Goal: Find specific page/section: Find specific page/section

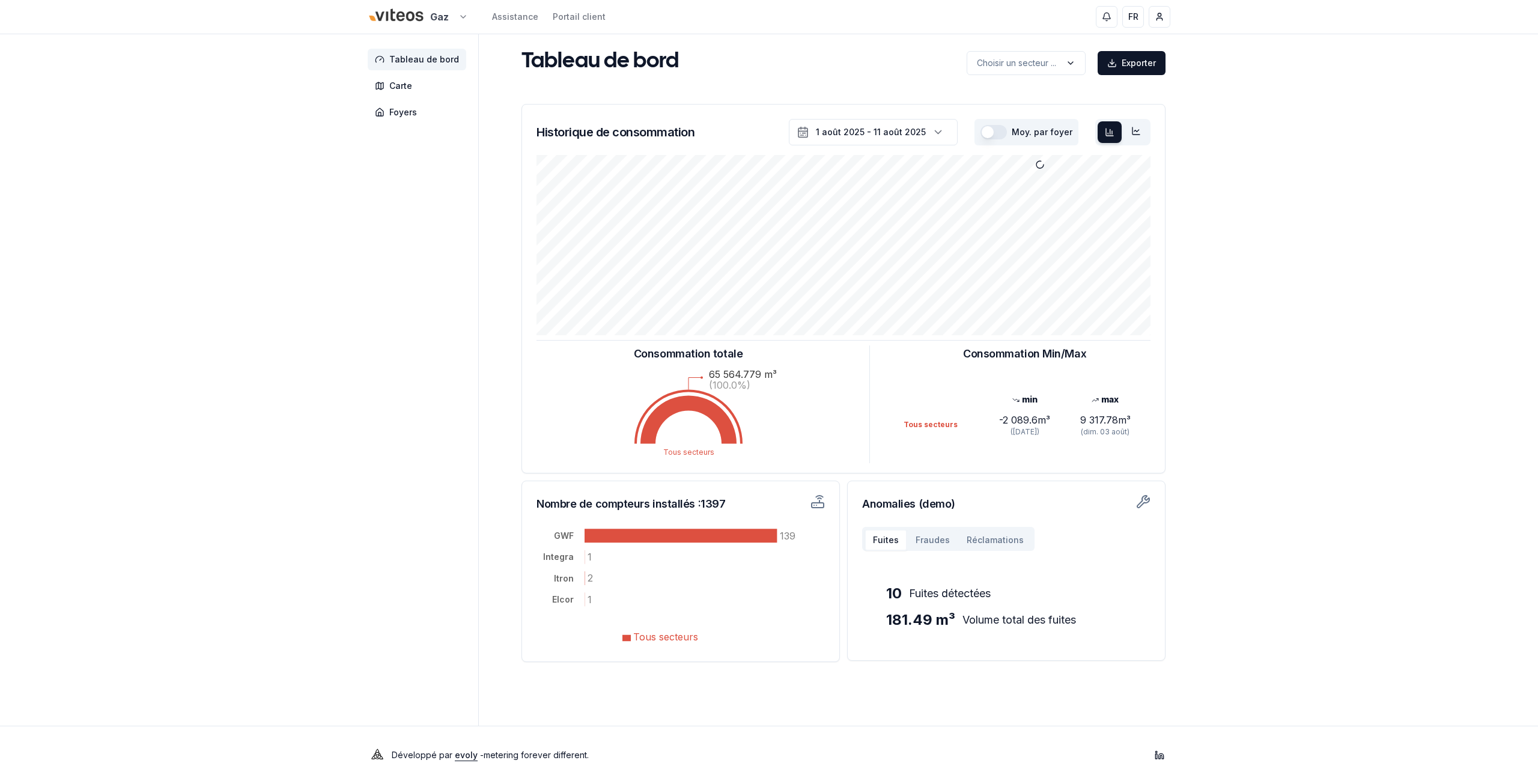
click at [445, 18] on html "Gaz Assistance Portail client FR [PERSON_NAME] Tableau de bord Carte Foyers Tab…" at bounding box center [769, 392] width 1538 height 784
click at [391, 60] on link "Viteos - CAD" at bounding box center [418, 56] width 148 height 22
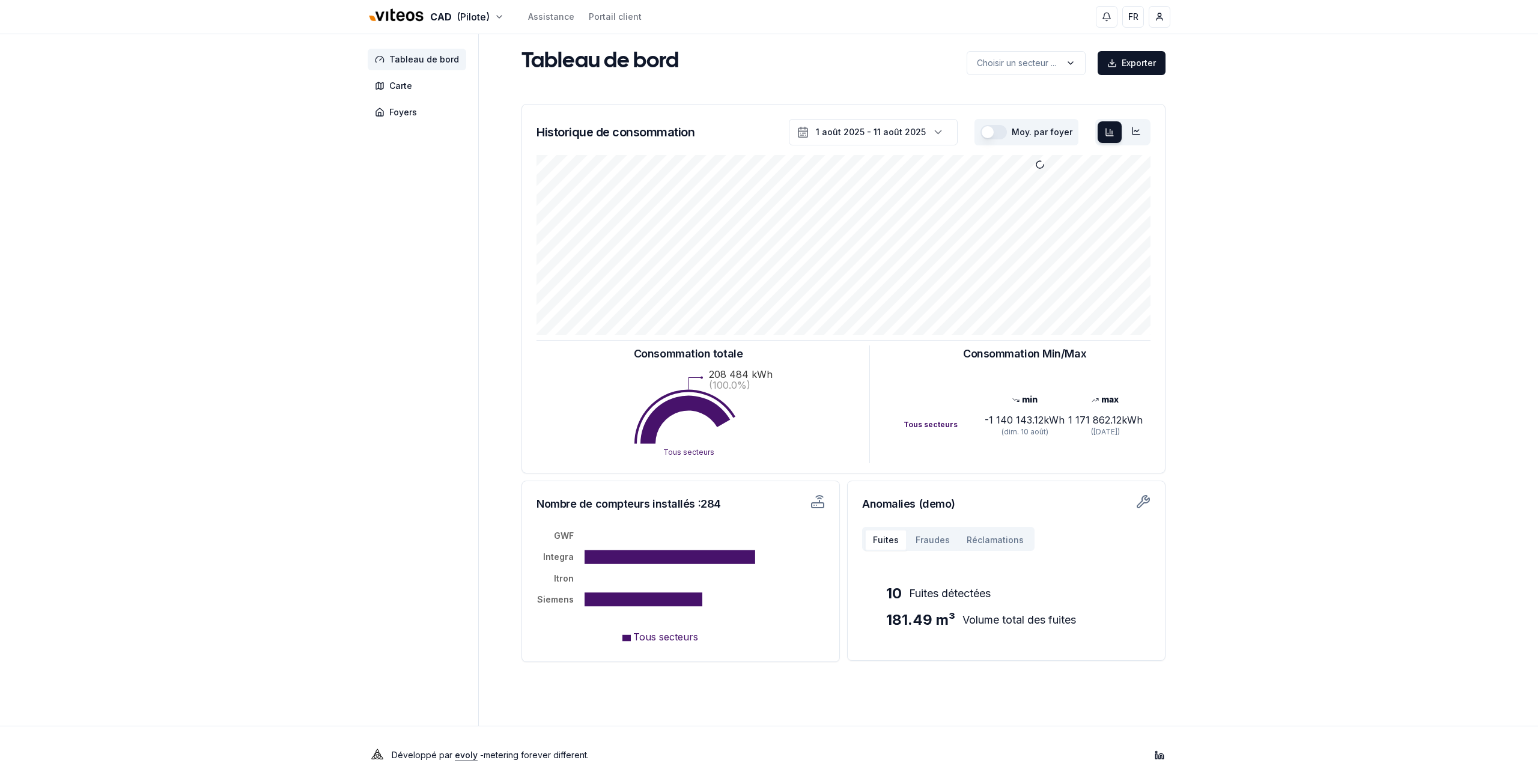
click at [397, 112] on span "Foyers" at bounding box center [404, 113] width 28 height 12
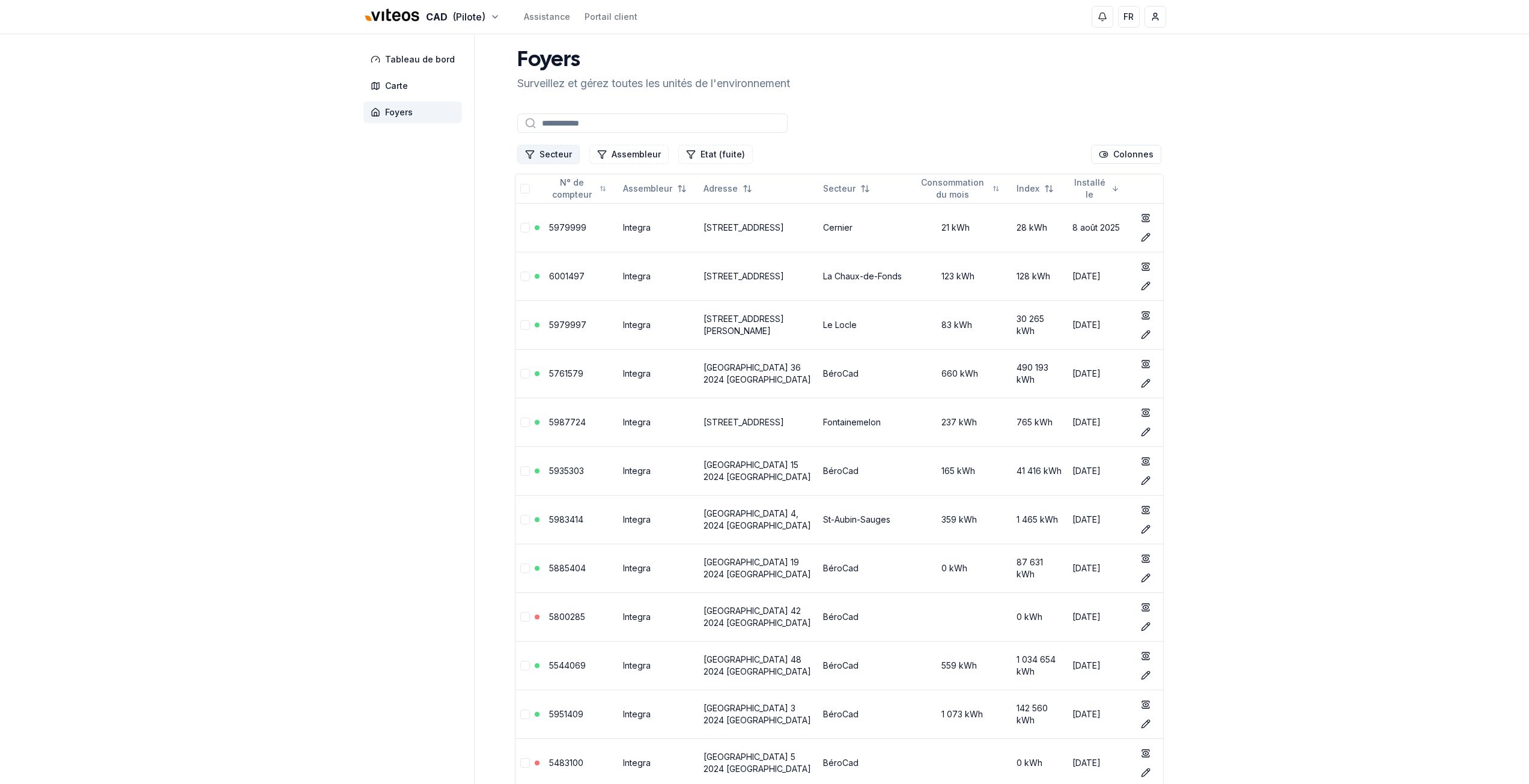
click at [551, 145] on button "Secteur" at bounding box center [548, 153] width 63 height 19
click at [545, 226] on span "Cadbar" at bounding box center [554, 225] width 30 height 12
